Goal: Information Seeking & Learning: Learn about a topic

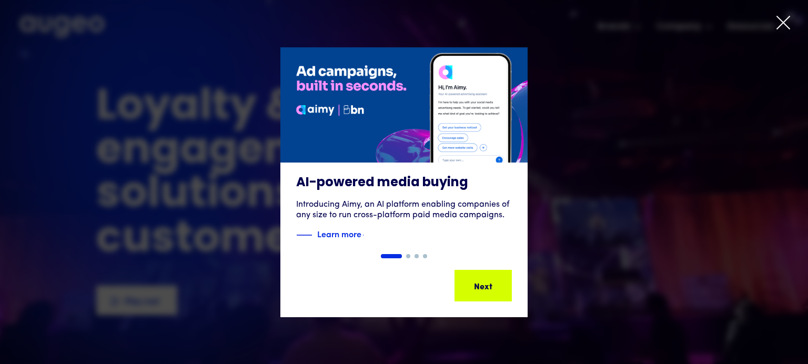
click at [775, 27] on icon at bounding box center [783, 23] width 16 height 16
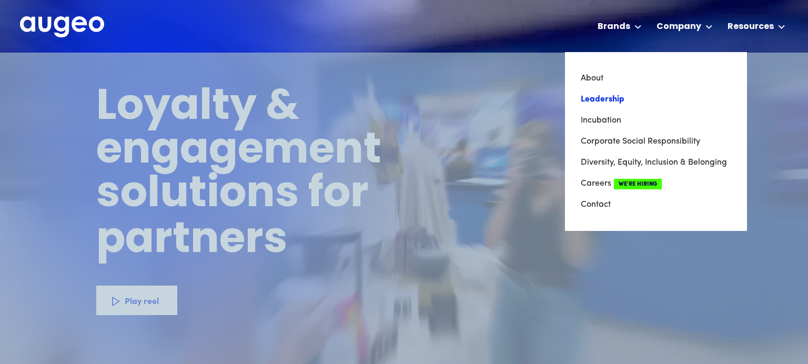
click at [581, 110] on link "Leadership" at bounding box center [656, 99] width 150 height 21
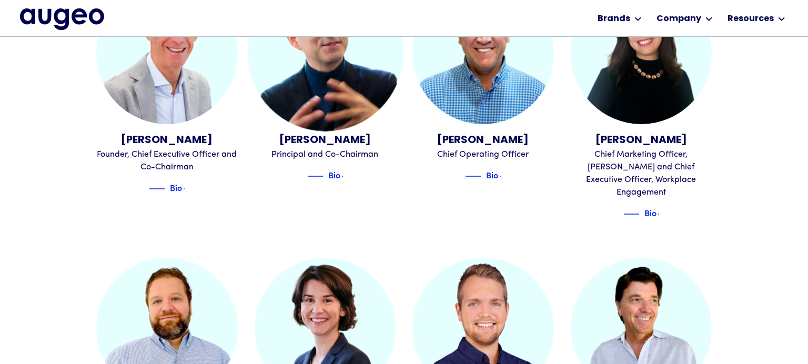
scroll to position [352, 0]
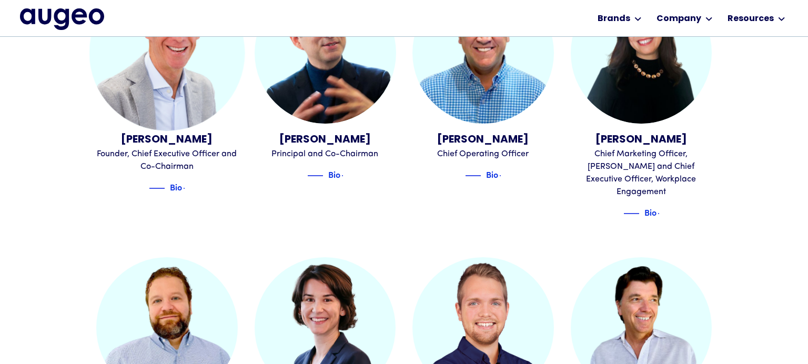
click at [172, 130] on img at bounding box center [166, 52] width 155 height 155
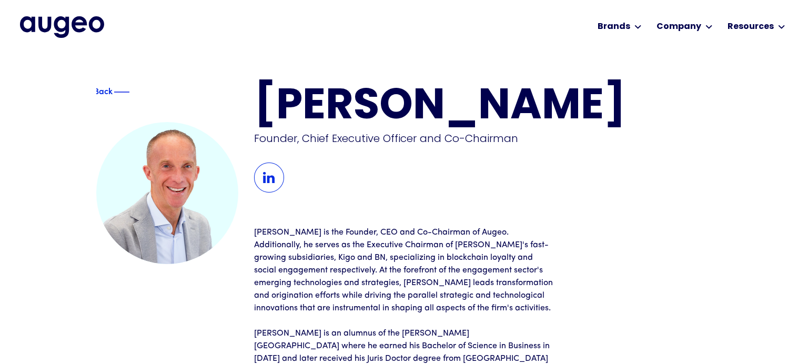
click at [274, 193] on img at bounding box center [269, 178] width 30 height 30
click at [494, 270] on p "David is the Founder, CEO and Co-Chairman of Augeo. Additionally, he serves as …" at bounding box center [404, 270] width 300 height 88
copy p "Augeo"
click at [31, 26] on img "home" at bounding box center [62, 26] width 84 height 21
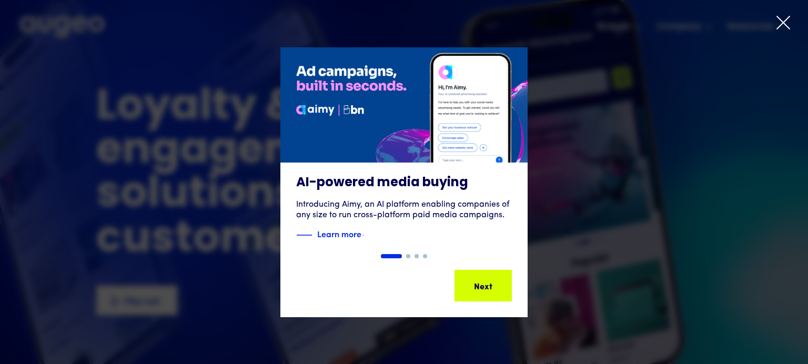
click at [775, 30] on icon at bounding box center [783, 23] width 16 height 16
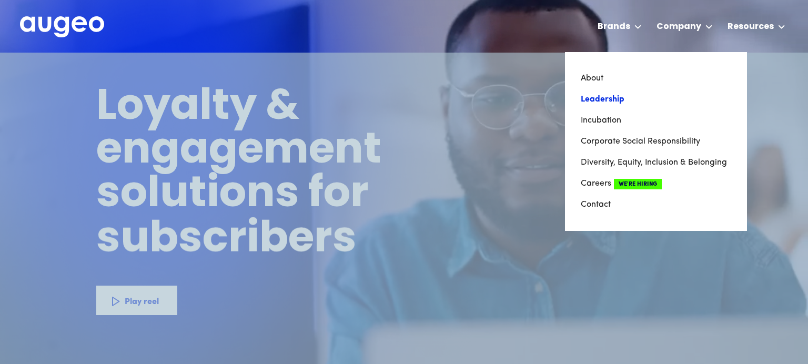
click at [581, 109] on link "Leadership" at bounding box center [656, 99] width 150 height 21
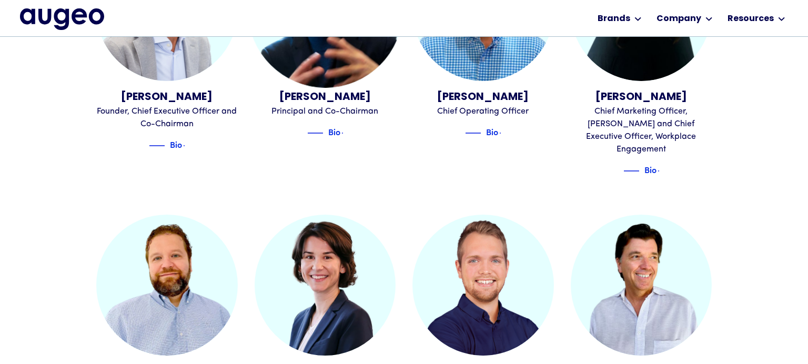
click at [323, 87] on img at bounding box center [325, 10] width 155 height 155
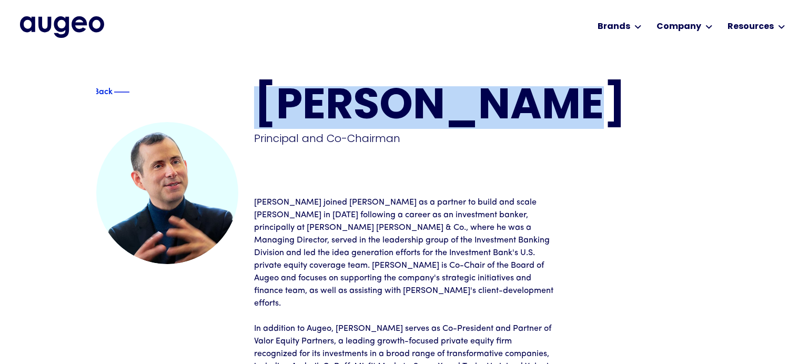
drag, startPoint x: 632, startPoint y: 118, endPoint x: 262, endPoint y: 118, distance: 369.8
click at [262, 118] on h1 "Juan Sabater" at bounding box center [483, 107] width 458 height 43
copy h1 "Juan Sabater"
click at [100, 98] on img at bounding box center [107, 91] width 16 height 13
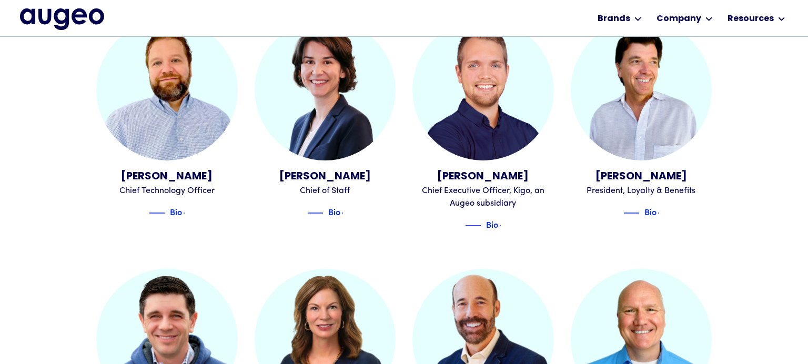
scroll to position [591, 0]
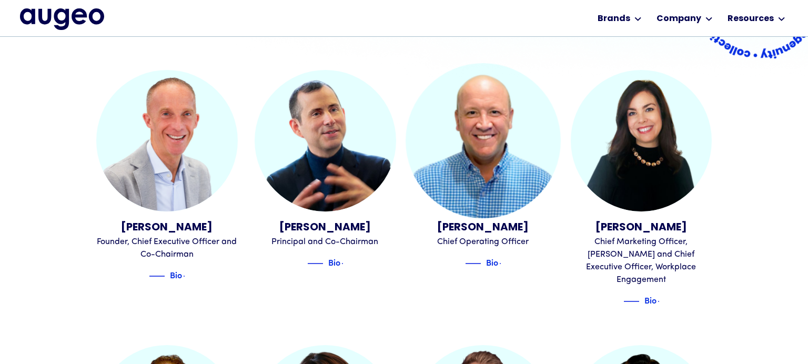
click at [488, 204] on img at bounding box center [483, 140] width 155 height 155
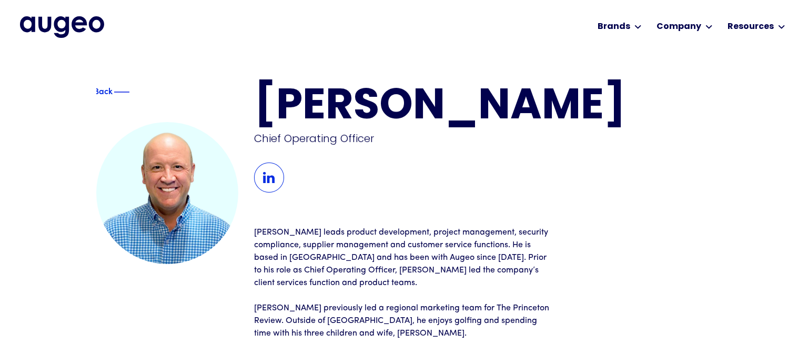
click at [276, 193] on img at bounding box center [269, 178] width 30 height 30
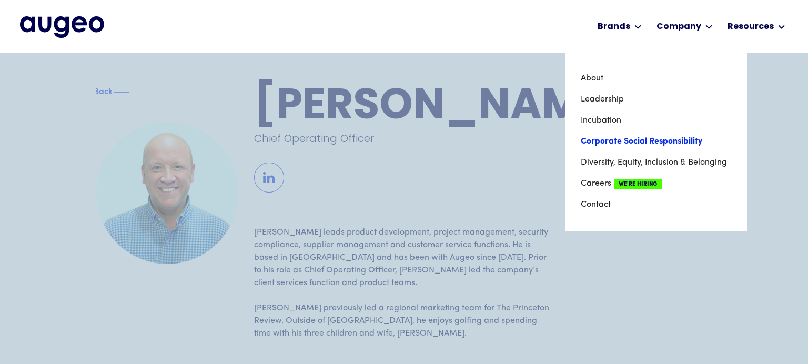
click at [637, 152] on link "Corporate Social Responsibility" at bounding box center [656, 141] width 150 height 21
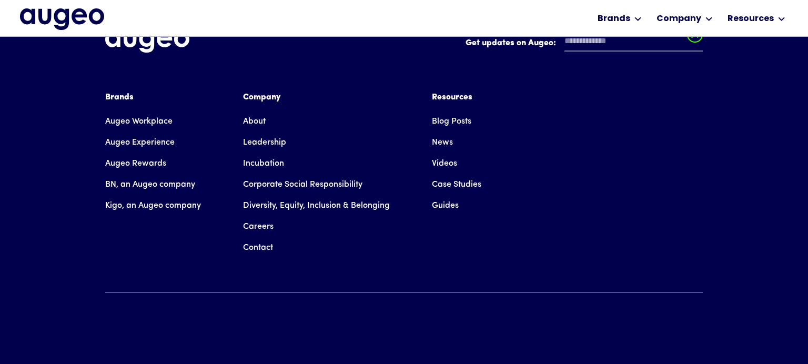
scroll to position [4241, 0]
